Goal: Information Seeking & Learning: Find specific fact

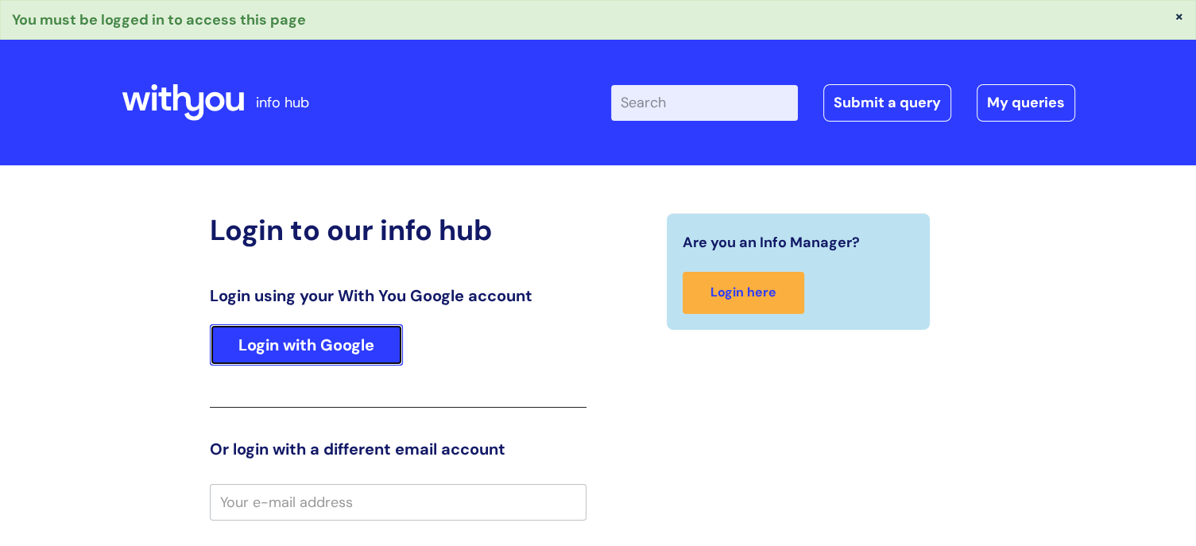
click at [262, 338] on link "Login with Google" at bounding box center [306, 344] width 193 height 41
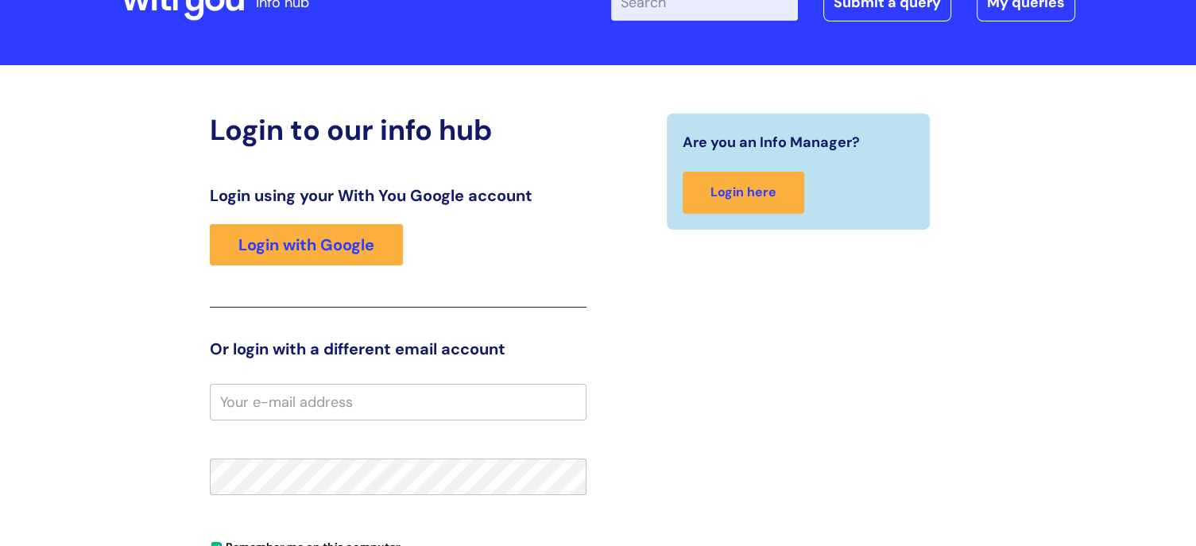
scroll to position [72, 0]
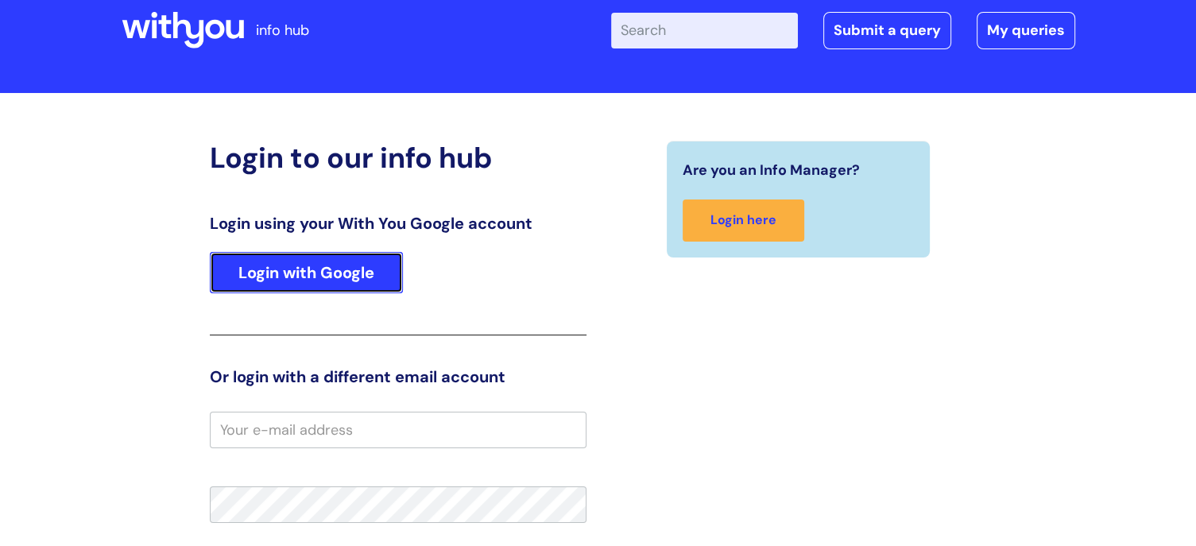
click at [311, 272] on link "Login with Google" at bounding box center [306, 272] width 193 height 41
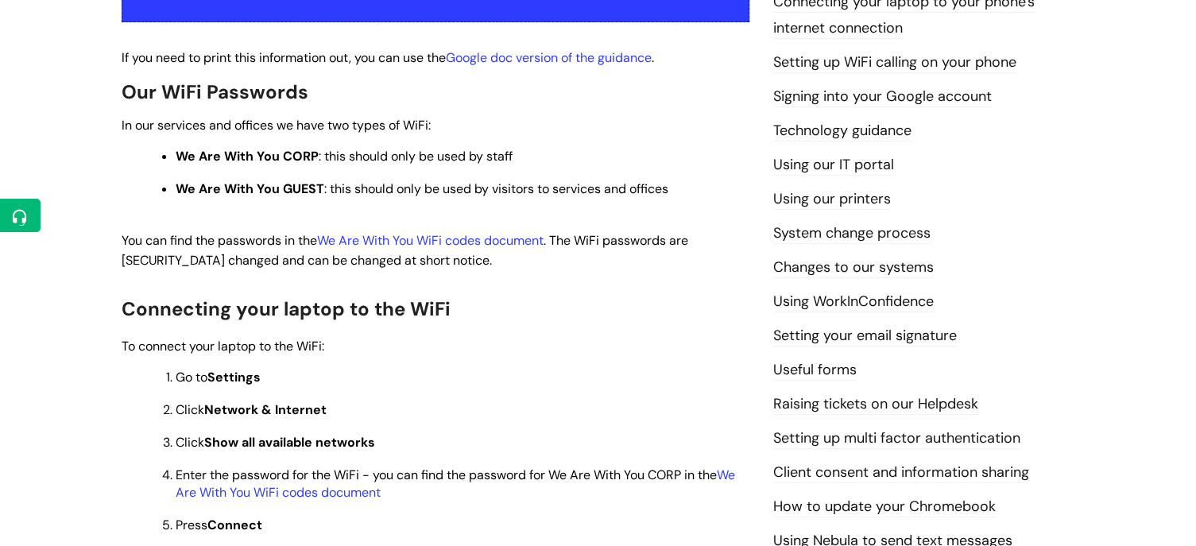
scroll to position [397, 0]
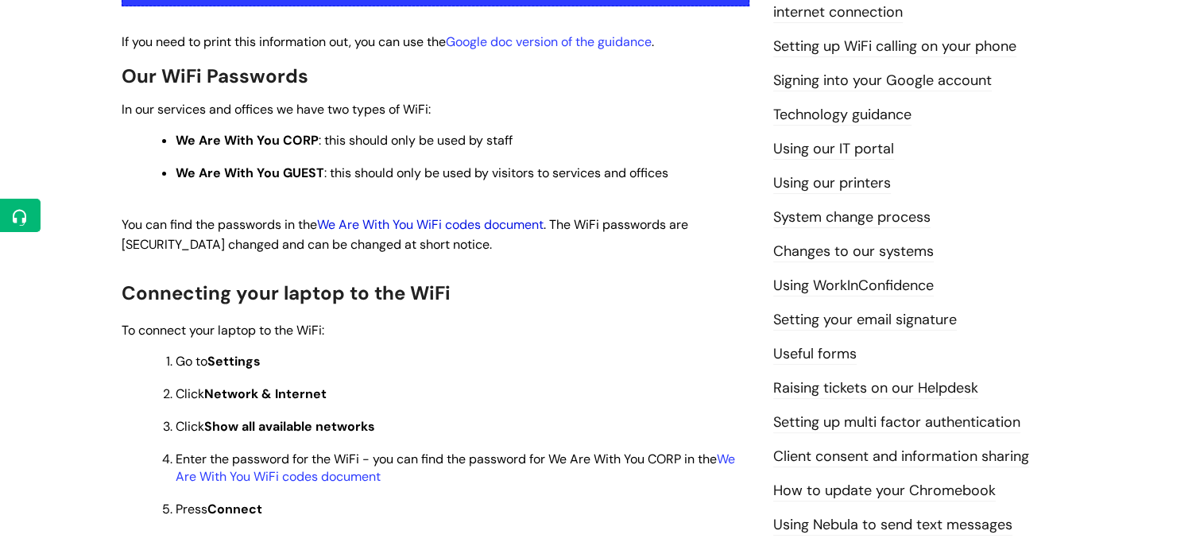
click at [504, 227] on link "We Are With You WiFi codes document" at bounding box center [430, 224] width 226 height 17
